Goal: Information Seeking & Learning: Find specific fact

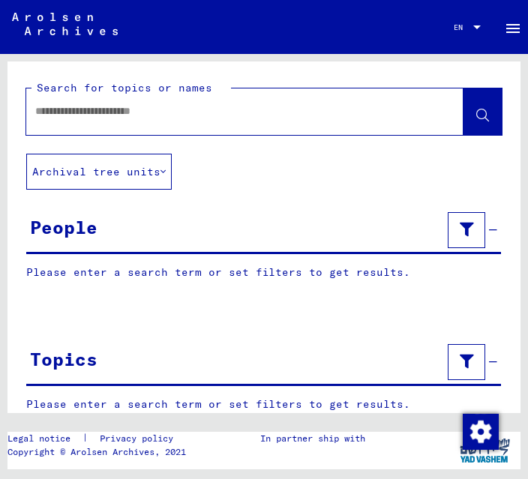
click at [81, 112] on input "text" at bounding box center [231, 111] width 392 height 16
type input "**********"
click at [490, 112] on button at bounding box center [482, 111] width 38 height 46
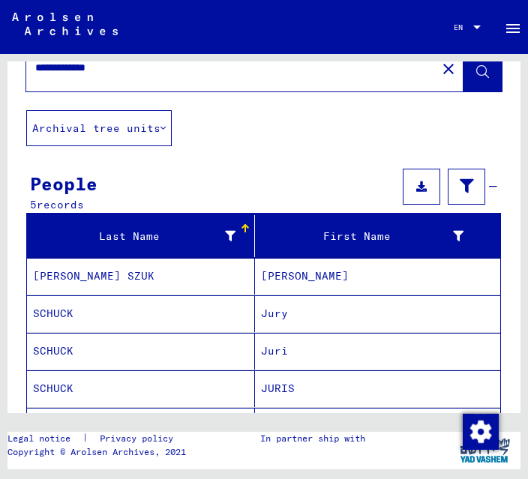
scroll to position [43, 0]
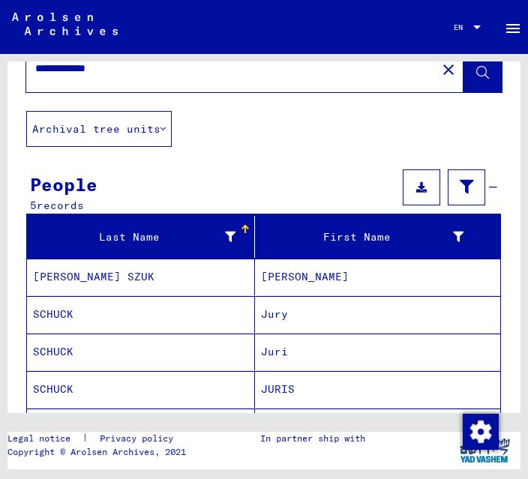
click at [120, 313] on mat-cell "SCHUCK" at bounding box center [141, 314] width 228 height 37
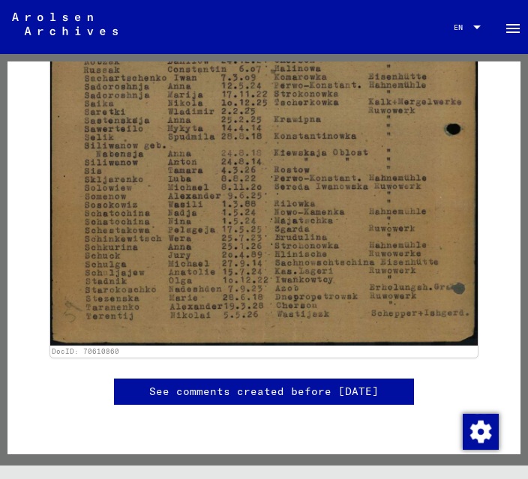
scroll to position [1340, 0]
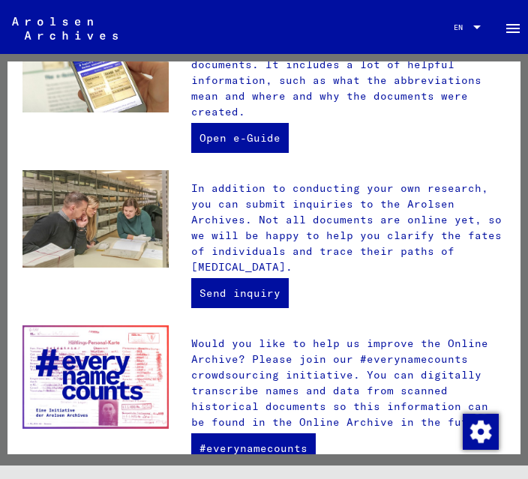
scroll to position [504, 0]
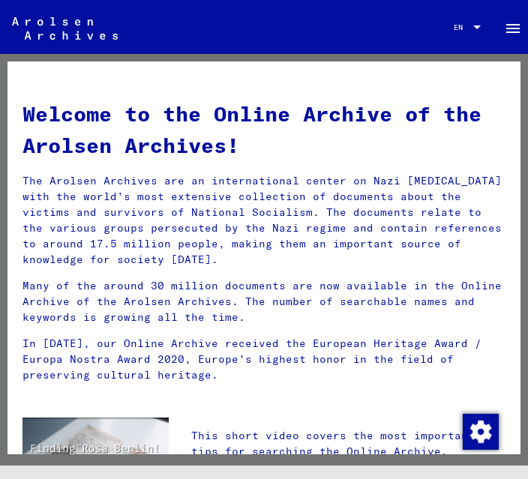
click at [515, 40] on button "menu" at bounding box center [513, 27] width 30 height 30
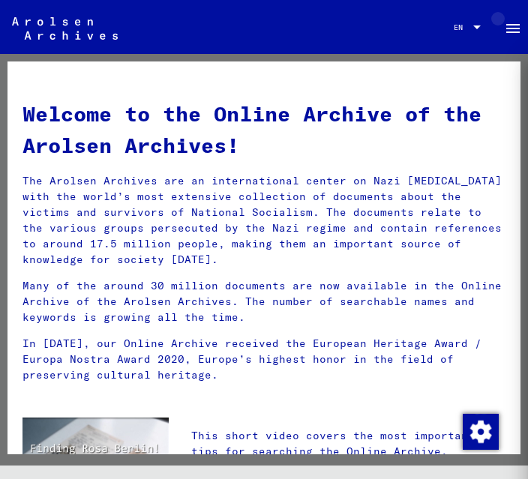
scroll to position [54, 0]
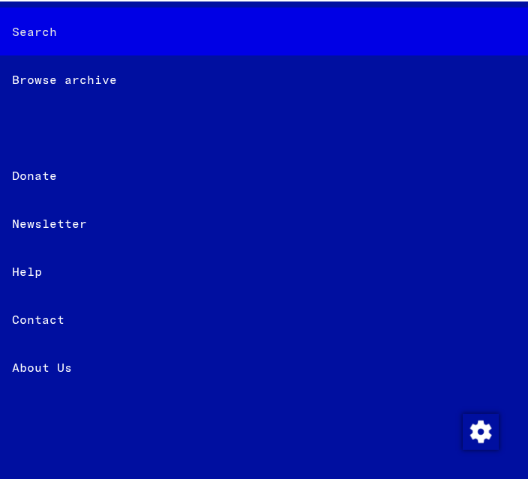
click at [43, 34] on div "Search" at bounding box center [264, 31] width 528 height 48
